Goal: Obtain resource: Download file/media

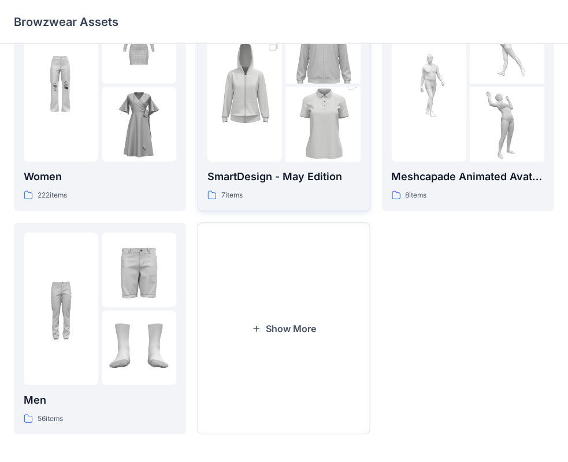
scroll to position [286, 0]
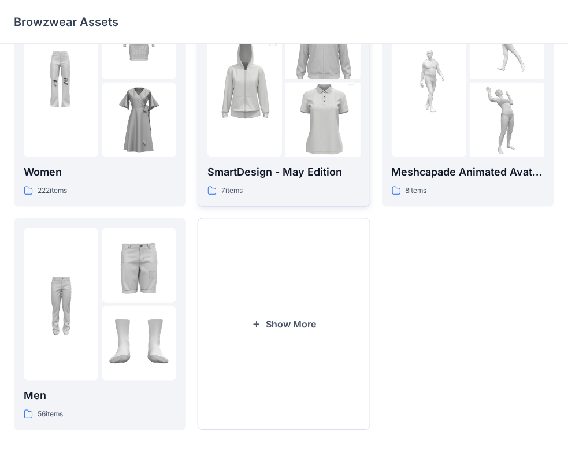
click at [304, 173] on p "SmartDesign - May Edition" at bounding box center [283, 172] width 152 height 16
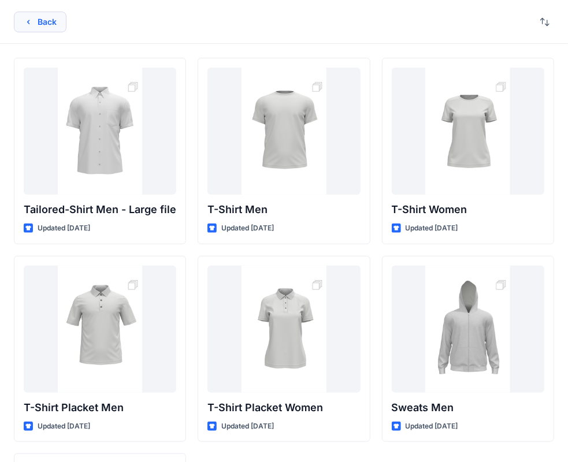
click at [53, 14] on button "Back" at bounding box center [40, 22] width 53 height 21
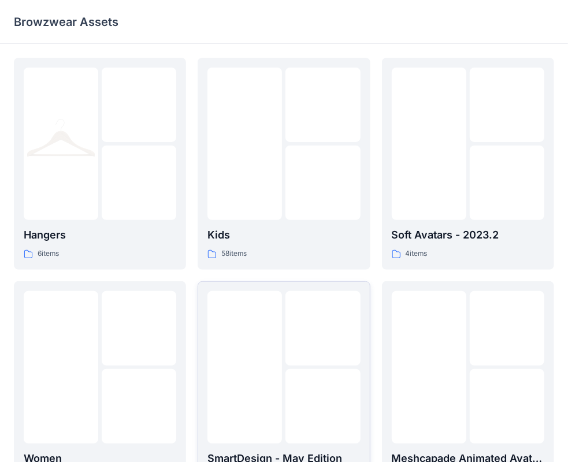
scroll to position [286, 0]
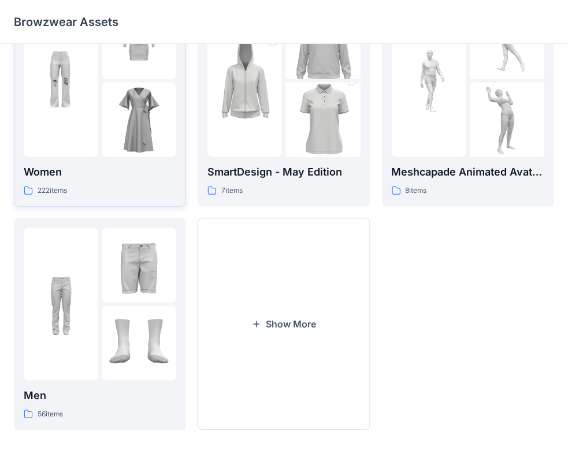
click at [113, 177] on p "Women" at bounding box center [100, 172] width 152 height 16
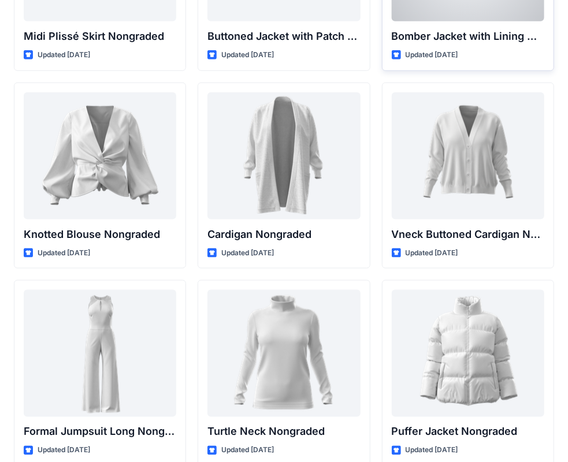
scroll to position [10695, 0]
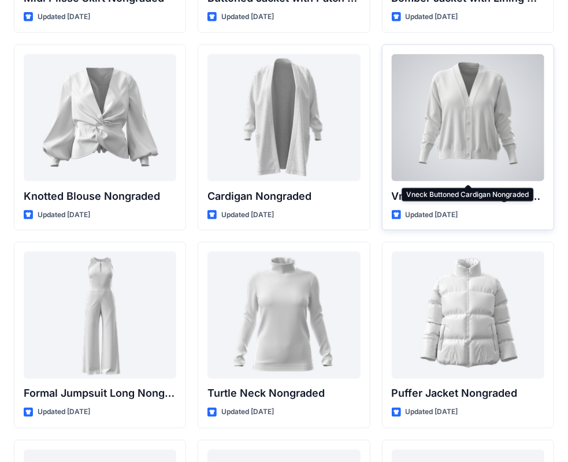
click at [434, 188] on p "Vneck Buttoned Cardigan Nongraded" at bounding box center [468, 196] width 152 height 16
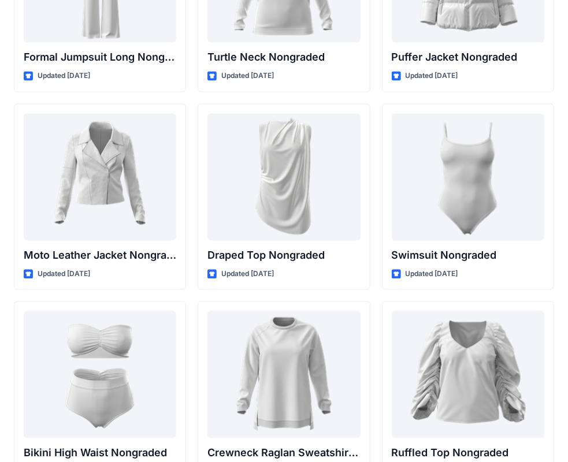
scroll to position [10627, 0]
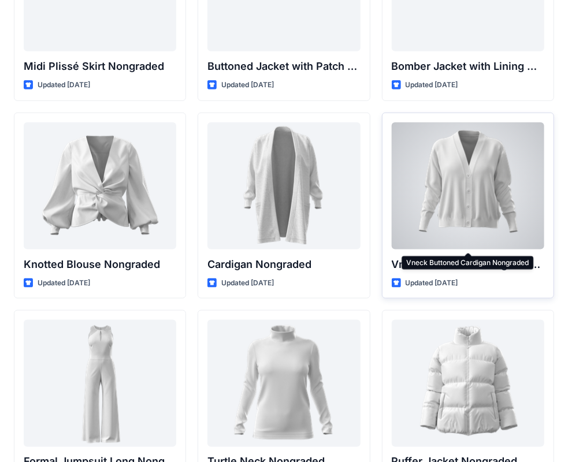
click at [457, 256] on p "Vneck Buttoned Cardigan Nongraded" at bounding box center [468, 264] width 152 height 16
click at [484, 277] on div "Updated [DATE]" at bounding box center [468, 283] width 152 height 12
click at [450, 194] on div at bounding box center [468, 185] width 152 height 127
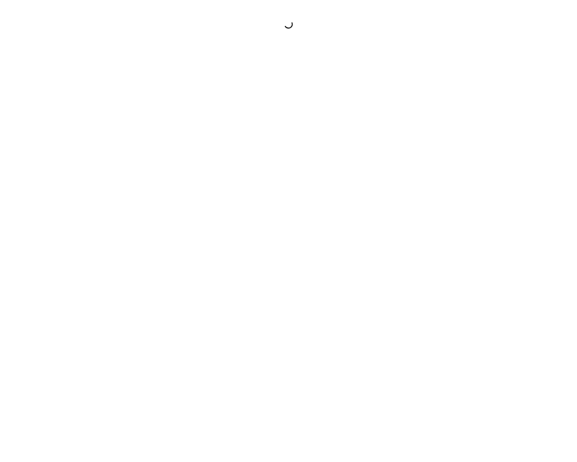
click at [450, 194] on div at bounding box center [288, 231] width 577 height 462
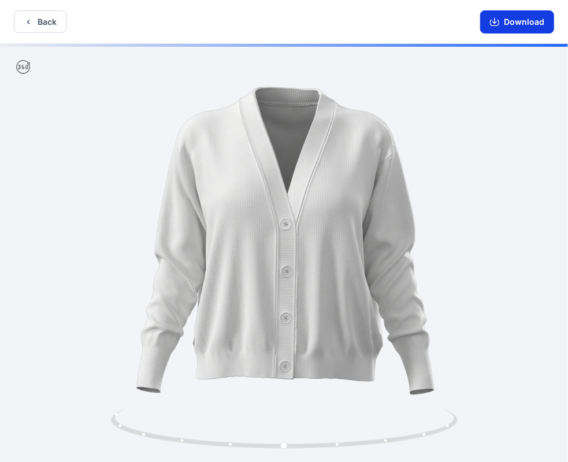
click at [549, 13] on button "Download" at bounding box center [517, 21] width 74 height 23
